Goal: Task Accomplishment & Management: Complete application form

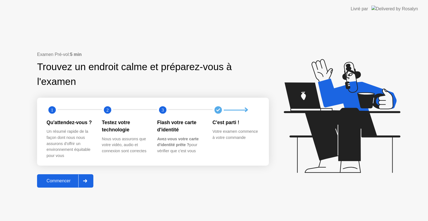
click at [60, 179] on div "Commencer" at bounding box center [59, 181] width 40 height 5
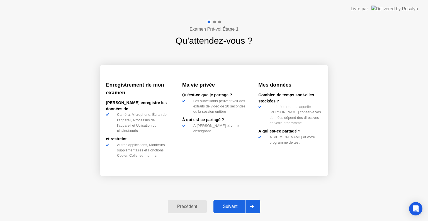
click at [241, 208] on div "Suivant" at bounding box center [230, 206] width 30 height 5
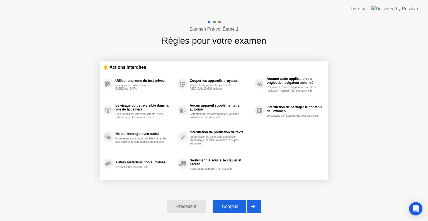
click at [238, 207] on div "Compris" at bounding box center [230, 206] width 32 height 5
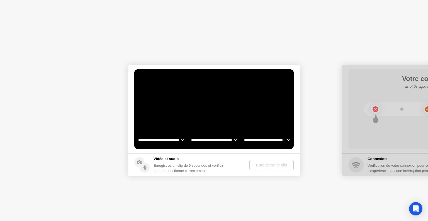
select select "**********"
select select "*******"
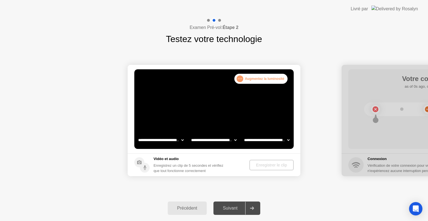
click at [242, 78] on div ". . ." at bounding box center [240, 79] width 7 height 7
click at [250, 77] on div ". . . Augmentez la luminosité" at bounding box center [261, 79] width 53 height 10
click at [180, 138] on select "**********" at bounding box center [161, 140] width 48 height 11
select select "**********"
click at [137, 135] on select "**********" at bounding box center [161, 140] width 48 height 11
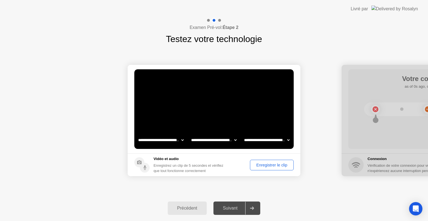
click at [270, 166] on div "Enregistrer le clip" at bounding box center [272, 165] width 40 height 4
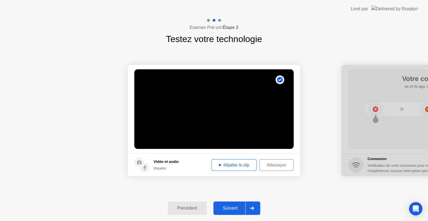
click at [240, 163] on div "Répéter le clip" at bounding box center [234, 165] width 41 height 4
click at [230, 166] on div "Répéter le clip" at bounding box center [234, 165] width 41 height 4
click at [252, 210] on icon at bounding box center [252, 208] width 4 height 3
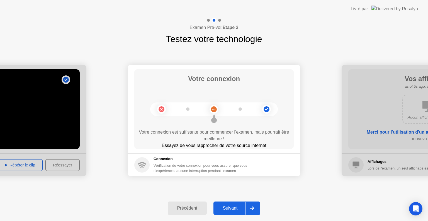
click at [144, 163] on circle at bounding box center [141, 165] width 15 height 15
click at [214, 107] on circle at bounding box center [214, 110] width 6 height 6
click at [162, 109] on icon at bounding box center [161, 109] width 23 height 23
click at [237, 206] on div "Suivant" at bounding box center [230, 208] width 30 height 5
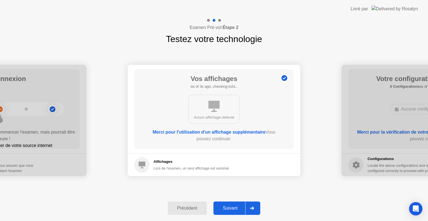
click at [197, 206] on div "Précédent" at bounding box center [188, 208] width 36 height 5
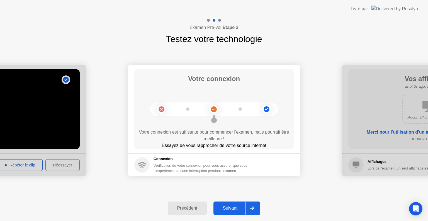
click at [235, 209] on div "Suivant" at bounding box center [230, 208] width 30 height 5
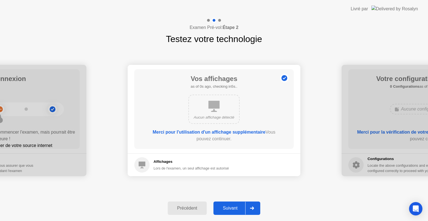
click at [235, 209] on div "Suivant" at bounding box center [230, 208] width 30 height 5
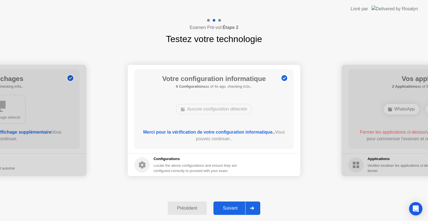
click at [235, 209] on div "Suivant" at bounding box center [230, 208] width 30 height 5
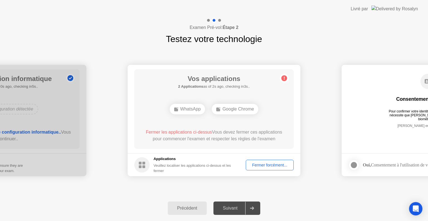
click at [262, 166] on div "Fermer forcément..." at bounding box center [270, 165] width 44 height 4
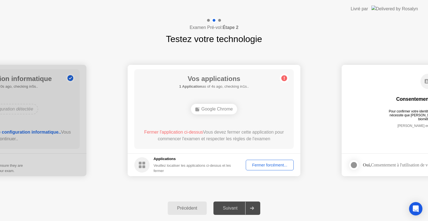
click at [271, 164] on div "Fermer forcément..." at bounding box center [270, 165] width 44 height 4
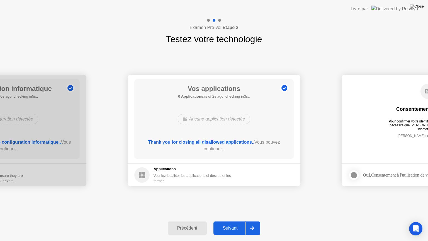
click at [238, 221] on div "Suivant" at bounding box center [230, 228] width 30 height 5
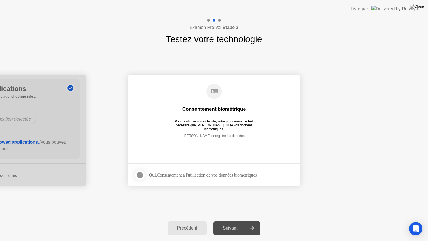
click at [236, 221] on div "Suivant" at bounding box center [230, 228] width 30 height 5
click at [142, 175] on div at bounding box center [140, 175] width 7 height 7
click at [229, 221] on div "Suivant" at bounding box center [230, 228] width 30 height 5
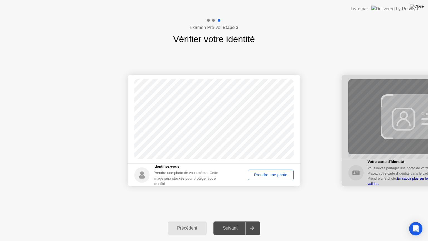
click at [269, 176] on div "Prendre une photo" at bounding box center [271, 175] width 42 height 4
click at [237, 221] on div "Suivant" at bounding box center [230, 228] width 30 height 5
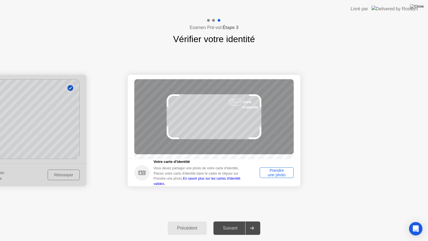
click at [285, 177] on div "Prendre une photo" at bounding box center [277, 172] width 30 height 9
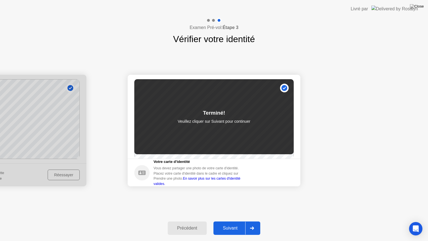
click at [254, 221] on div at bounding box center [251, 228] width 13 height 13
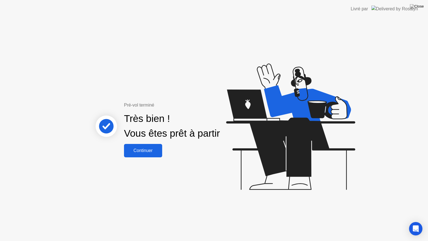
click at [151, 150] on div "Continuer" at bounding box center [143, 150] width 35 height 5
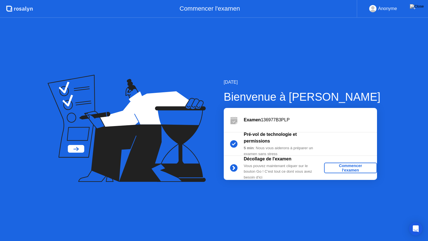
click at [334, 165] on div "Commencer l'examen" at bounding box center [351, 167] width 49 height 9
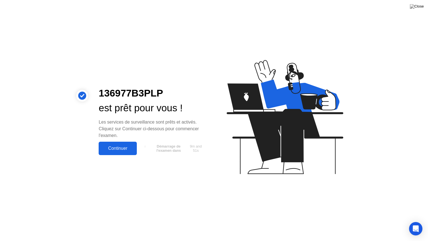
click at [133, 149] on div "Continuer" at bounding box center [117, 148] width 35 height 5
